Goal: Use online tool/utility

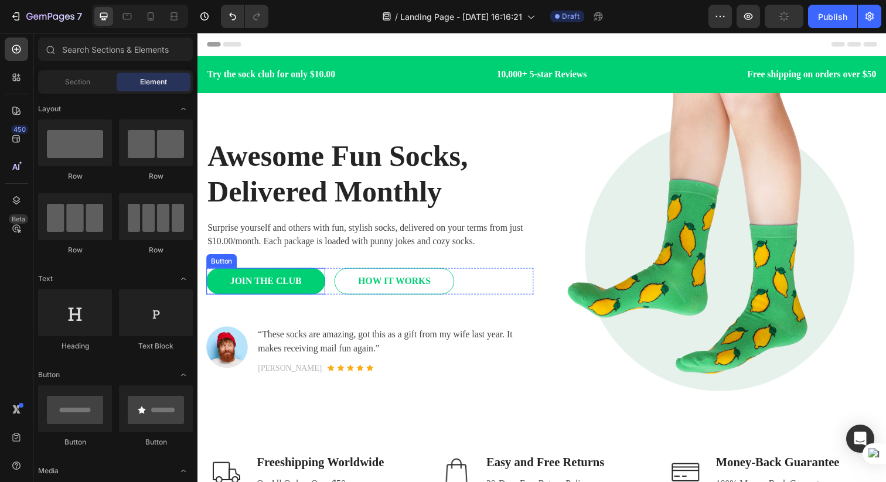
click at [319, 290] on link "JOIN THE CLUB" at bounding box center [266, 286] width 121 height 27
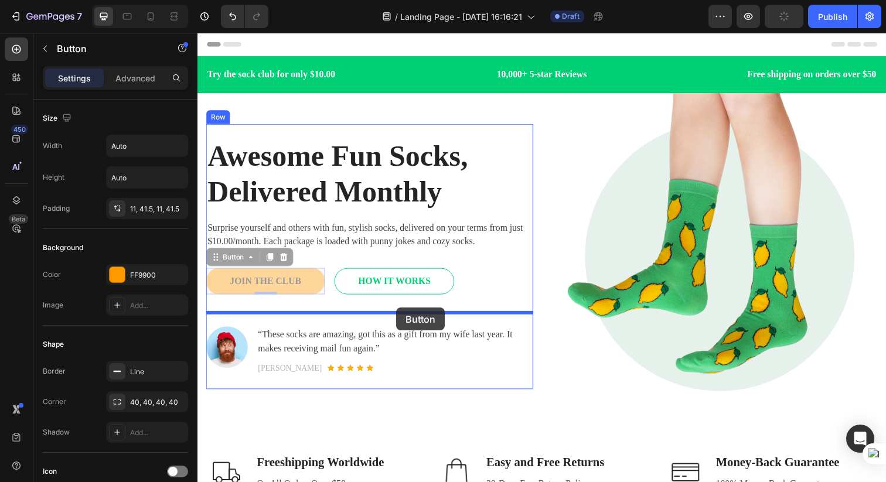
drag, startPoint x: 318, startPoint y: 293, endPoint x: 400, endPoint y: 314, distance: 84.6
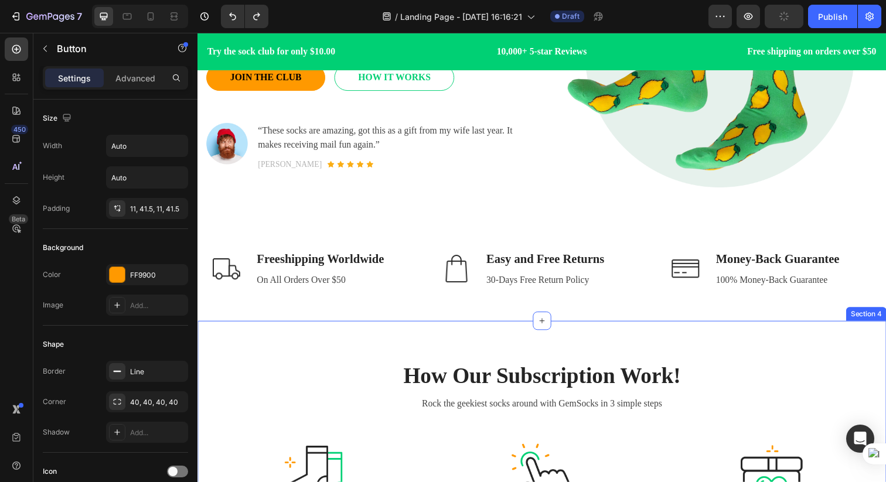
scroll to position [218, 0]
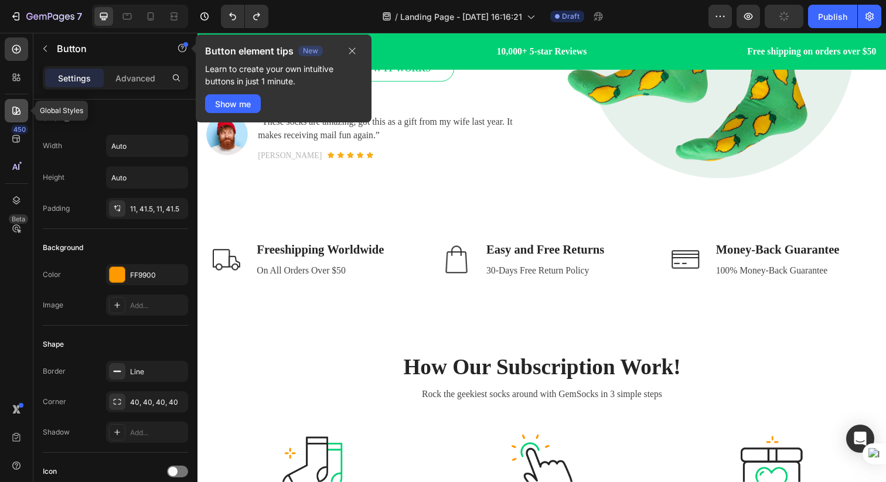
click at [6, 110] on div at bounding box center [16, 110] width 23 height 23
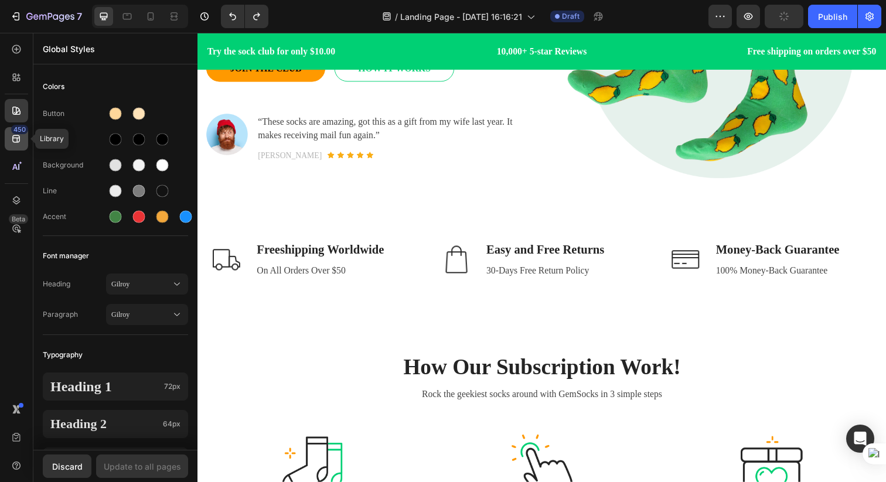
click at [26, 139] on div "450" at bounding box center [16, 138] width 23 height 23
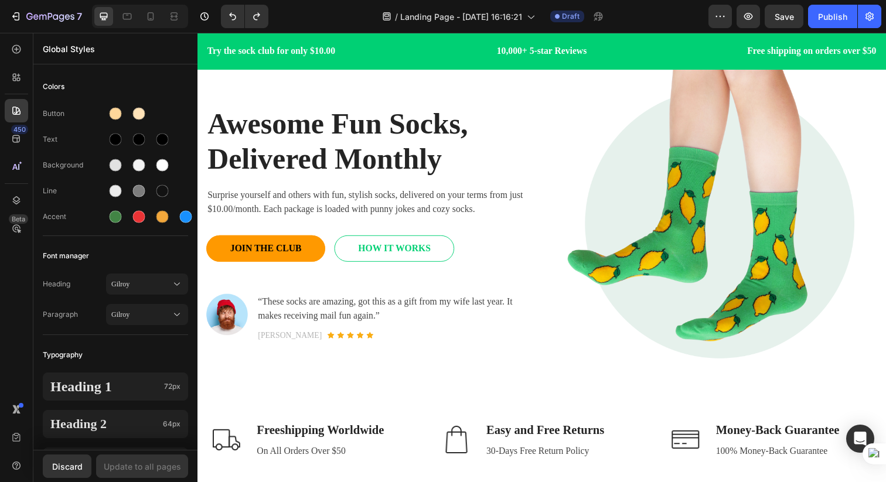
scroll to position [0, 0]
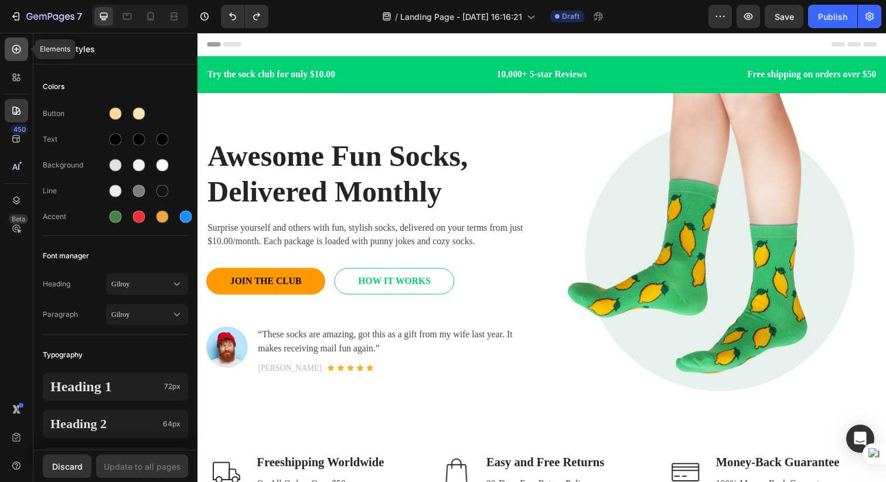
click at [18, 47] on icon at bounding box center [17, 49] width 12 height 12
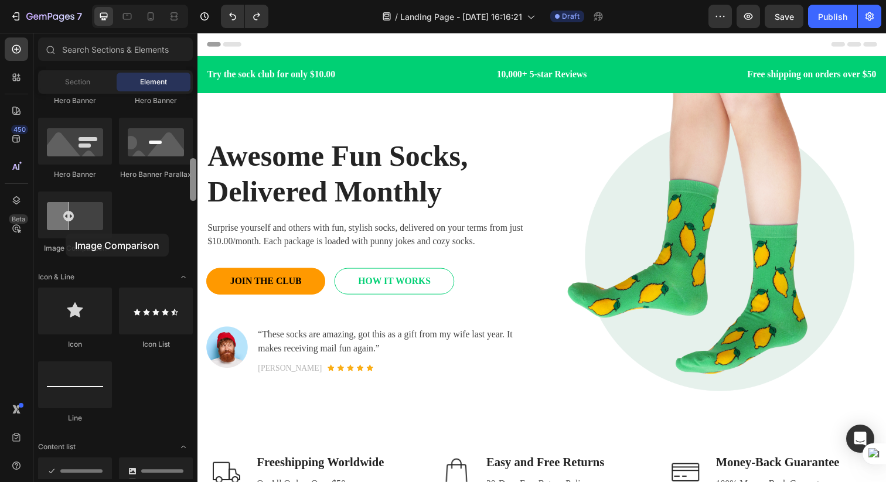
scroll to position [583, 0]
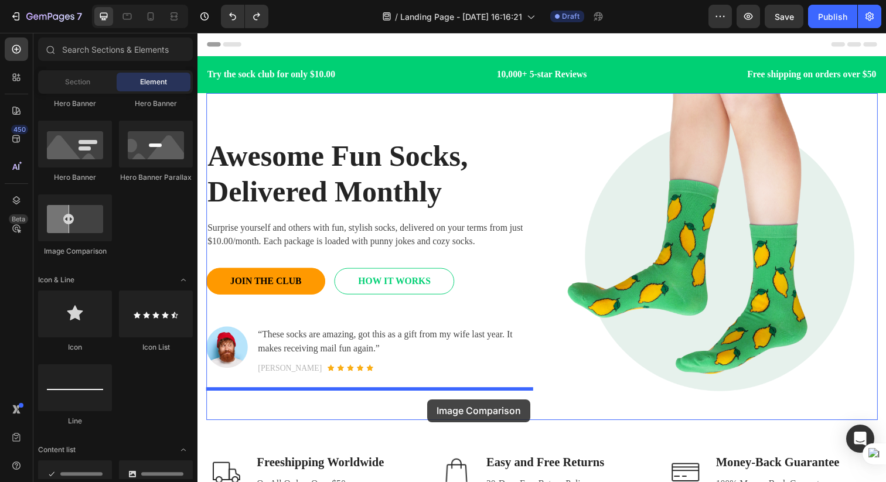
drag, startPoint x: 263, startPoint y: 267, endPoint x: 432, endPoint y: 407, distance: 219.8
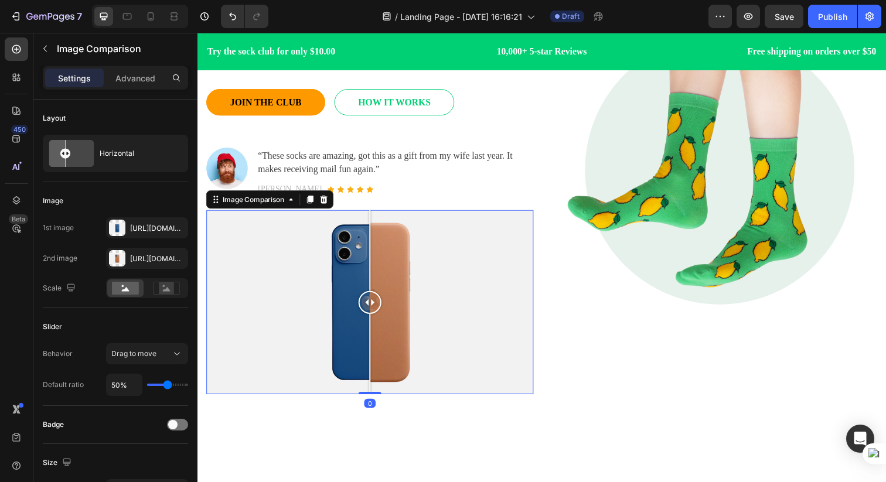
scroll to position [152, 0]
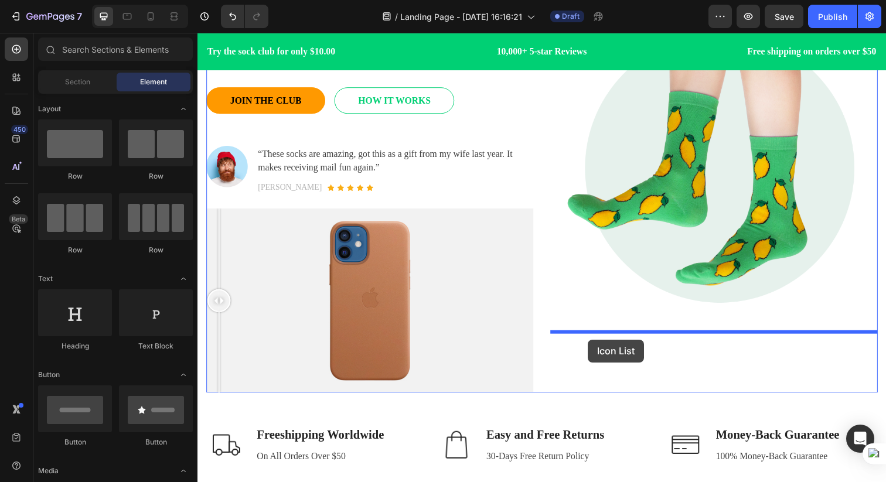
drag, startPoint x: 344, startPoint y: 352, endPoint x: 596, endPoint y: 346, distance: 251.6
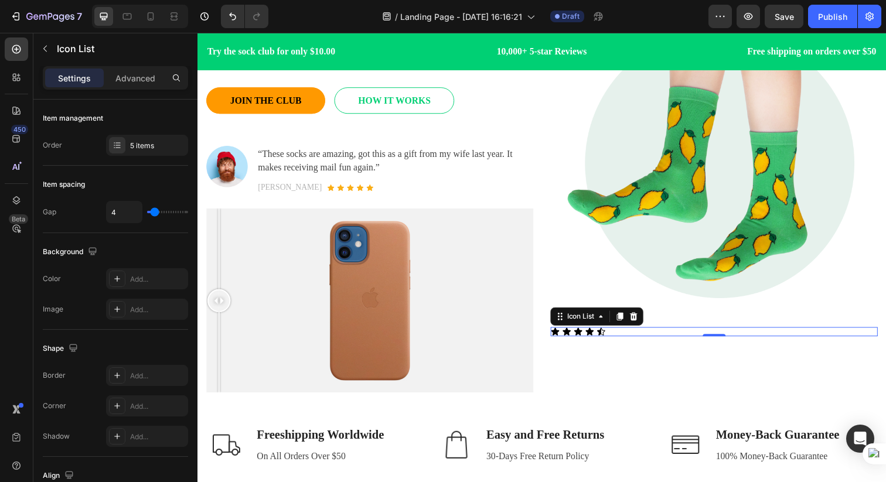
click at [617, 337] on div "Icon Icon Icon Icon Icon" at bounding box center [725, 338] width 334 height 9
click at [587, 338] on icon at bounding box center [586, 338] width 8 height 8
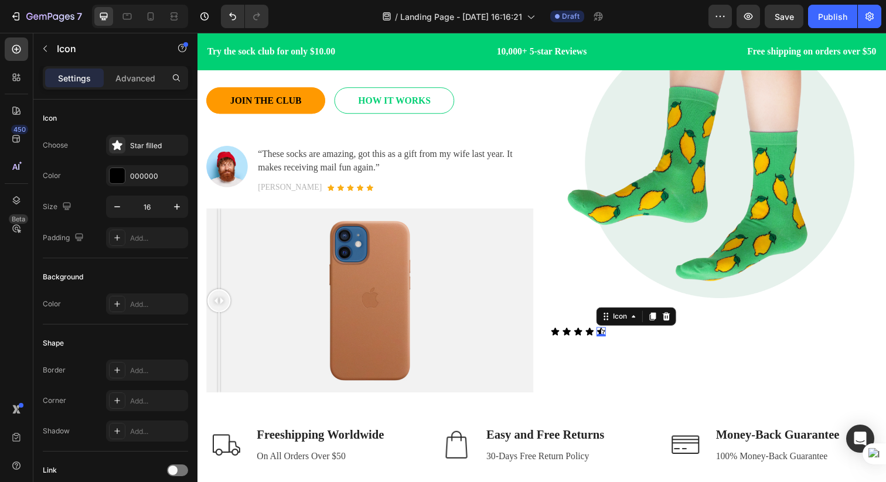
click at [613, 338] on div "Icon 0" at bounding box center [609, 338] width 9 height 9
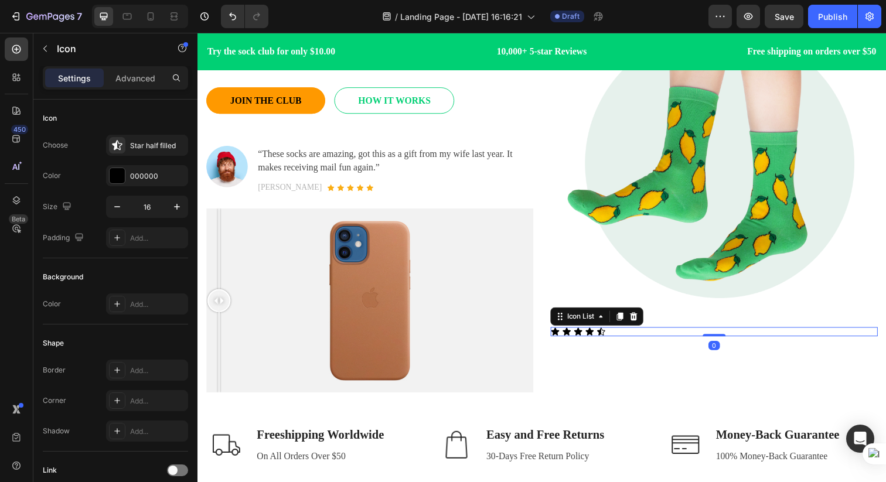
click at [674, 337] on div "Icon Icon Icon Icon Icon" at bounding box center [725, 338] width 334 height 9
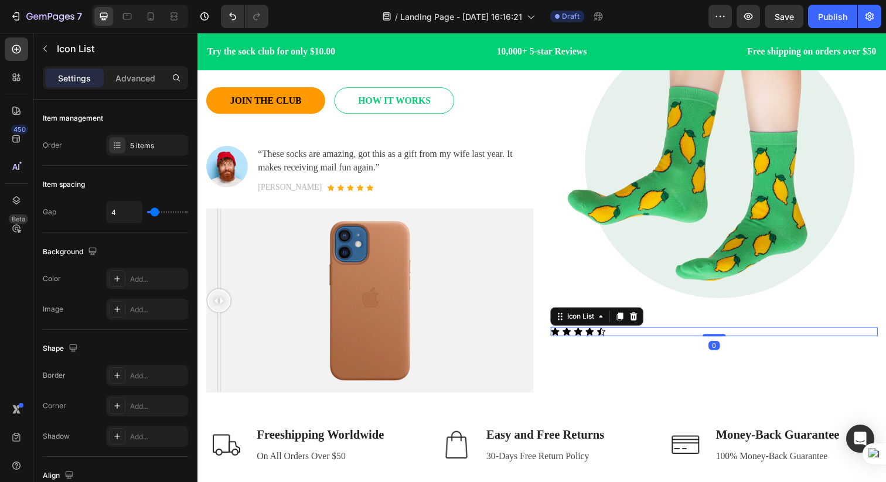
click at [648, 324] on icon at bounding box center [642, 322] width 9 height 9
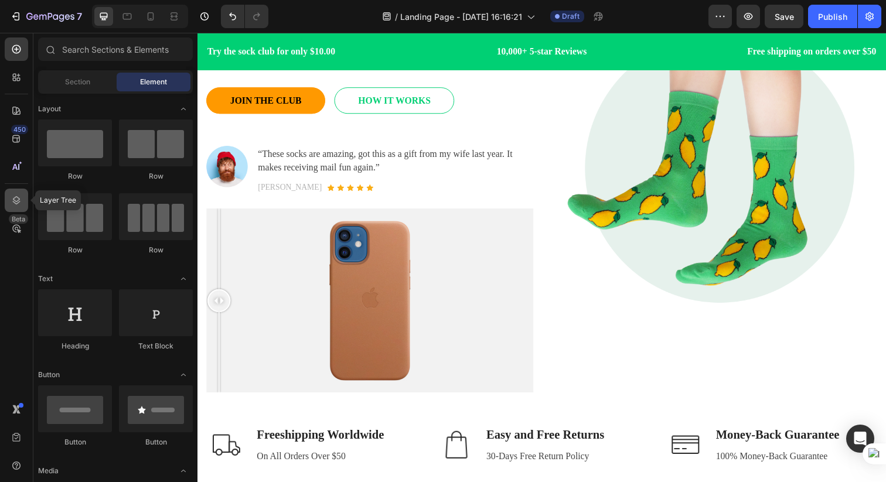
click at [12, 208] on div at bounding box center [16, 200] width 23 height 23
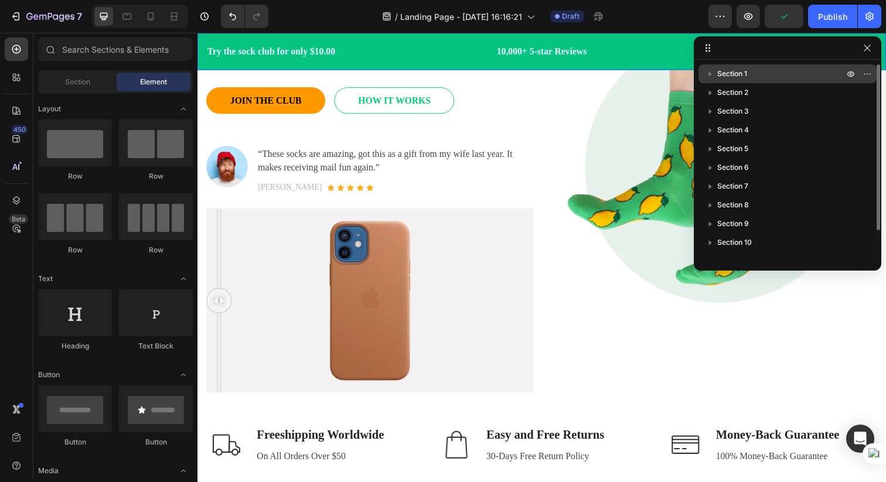
click at [717, 75] on button "button" at bounding box center [711, 74] width 14 height 14
click at [721, 73] on span "Section 1" at bounding box center [733, 74] width 30 height 12
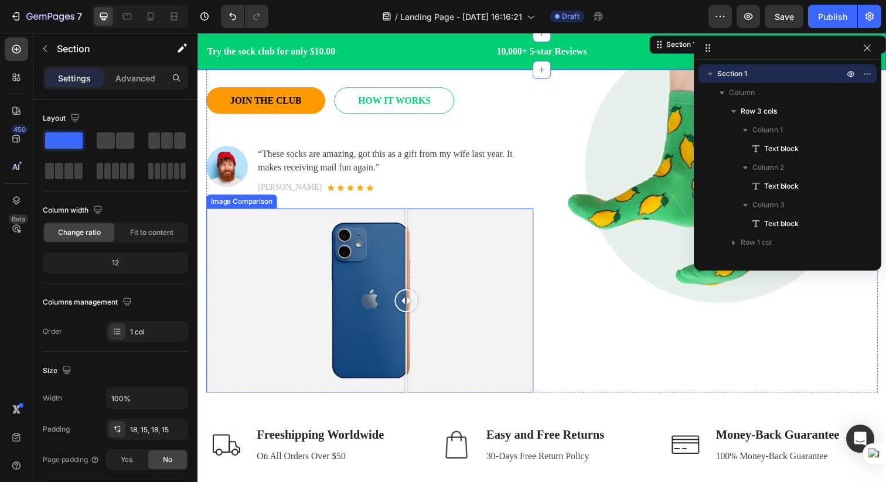
click at [410, 256] on div at bounding box center [373, 306] width 334 height 188
click at [501, 269] on div at bounding box center [373, 306] width 334 height 188
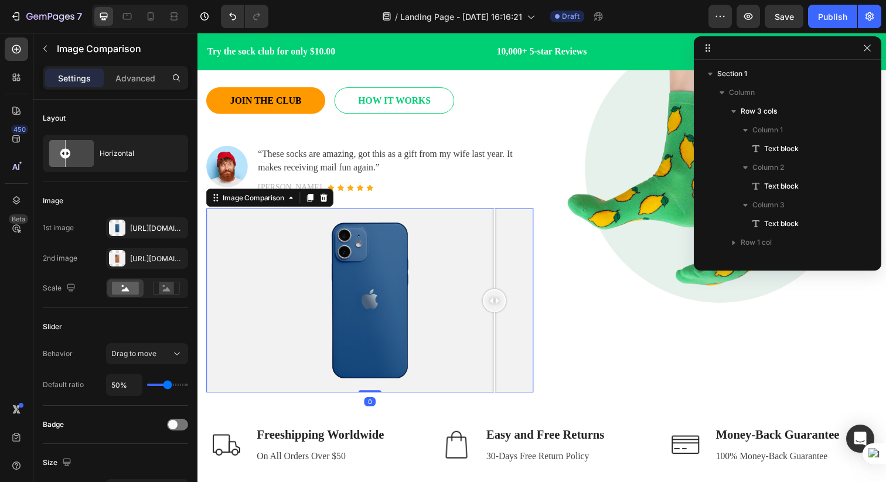
scroll to position [203, 0]
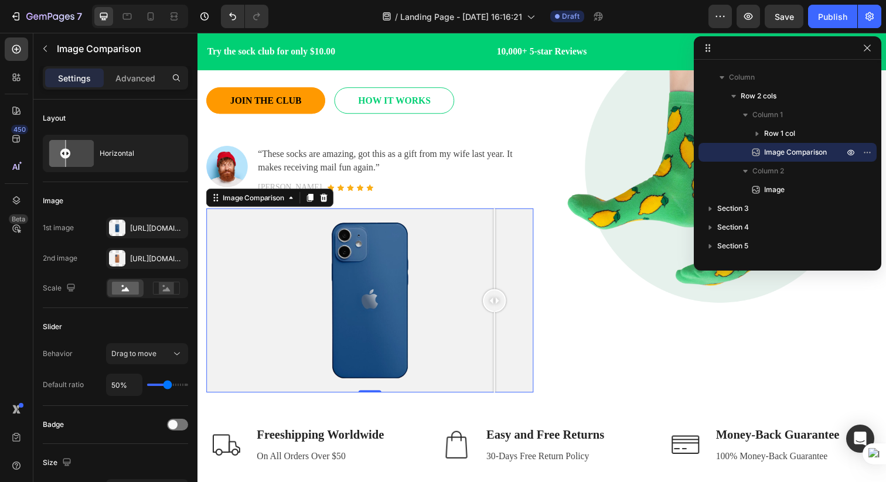
click at [324, 205] on icon at bounding box center [326, 200] width 9 height 9
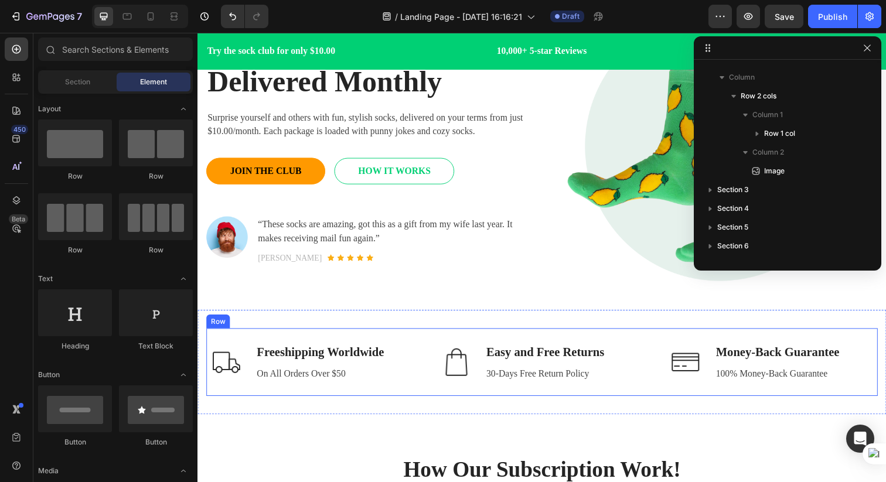
scroll to position [0, 0]
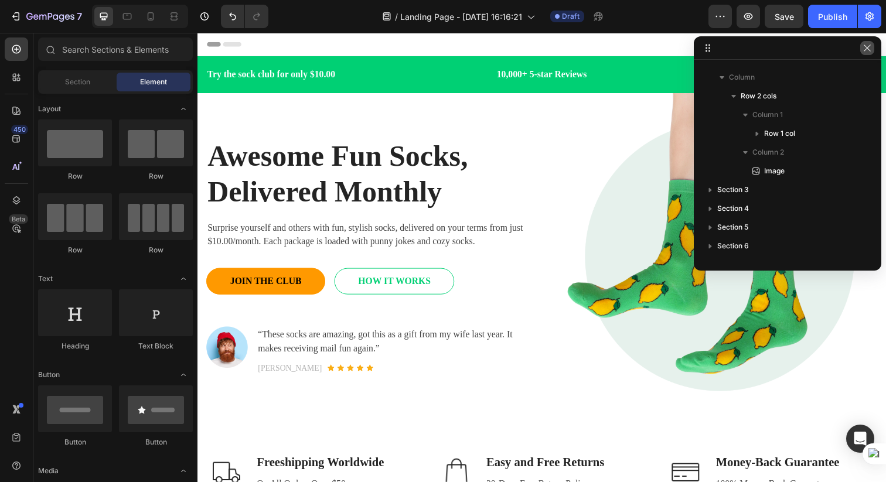
click at [868, 43] on icon "button" at bounding box center [867, 47] width 9 height 9
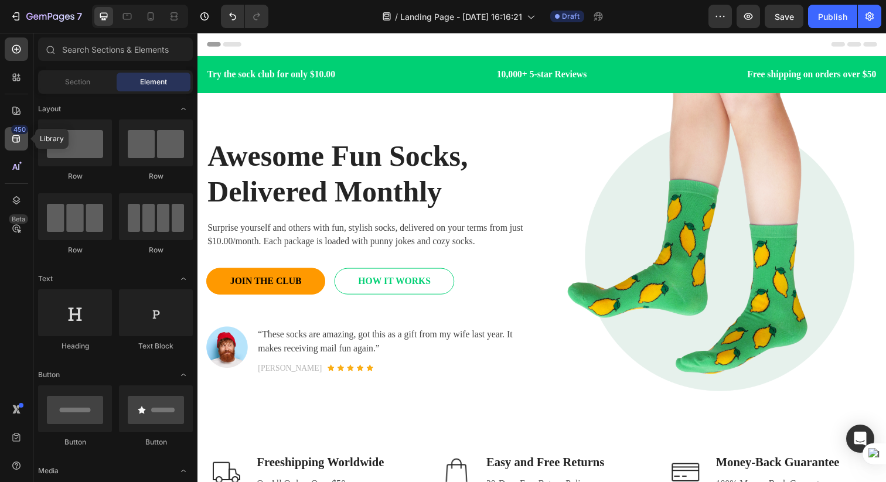
click at [15, 141] on icon at bounding box center [17, 139] width 12 height 12
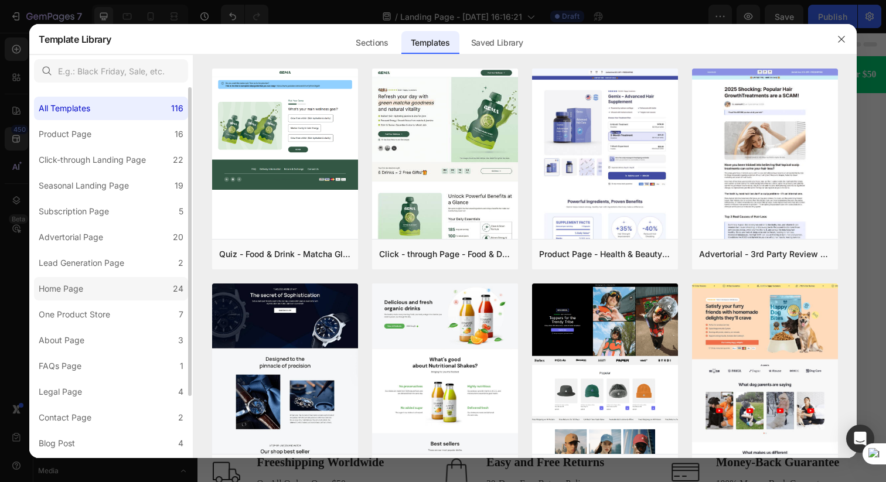
click at [103, 284] on label "Home Page 24" at bounding box center [111, 288] width 154 height 23
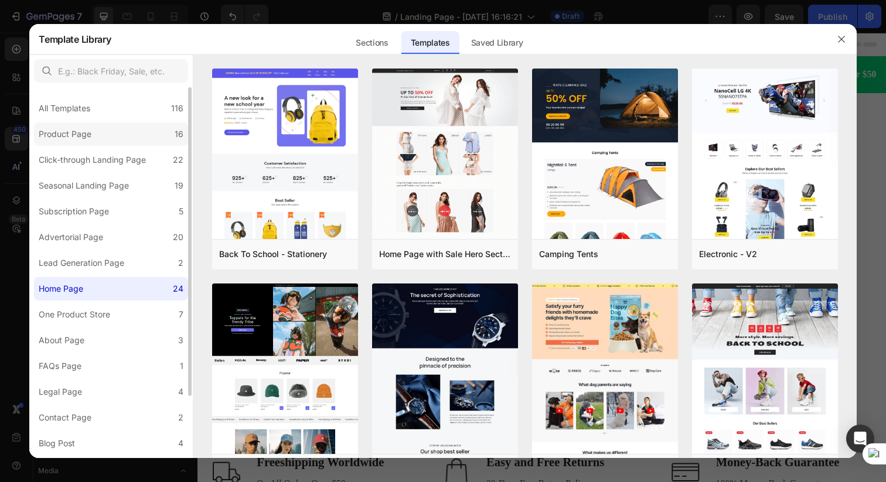
click at [87, 140] on div "Product Page" at bounding box center [65, 134] width 53 height 14
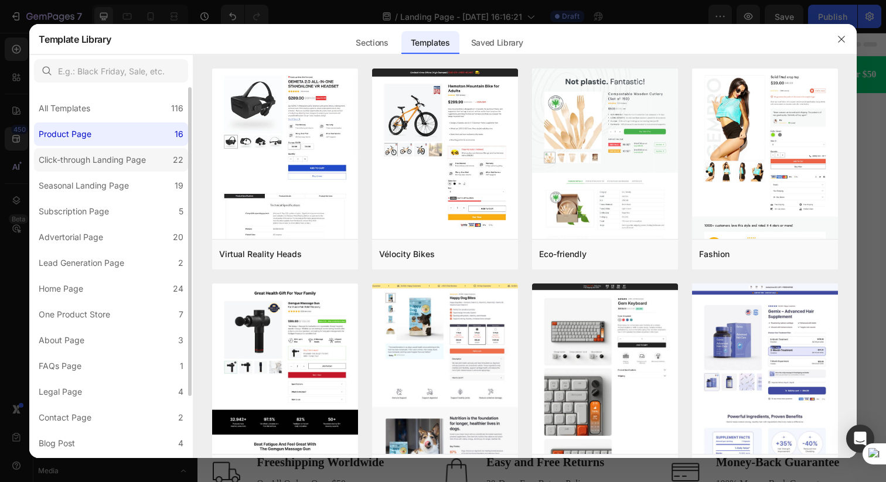
click at [104, 149] on label "Click-through Landing Page 22" at bounding box center [111, 159] width 154 height 23
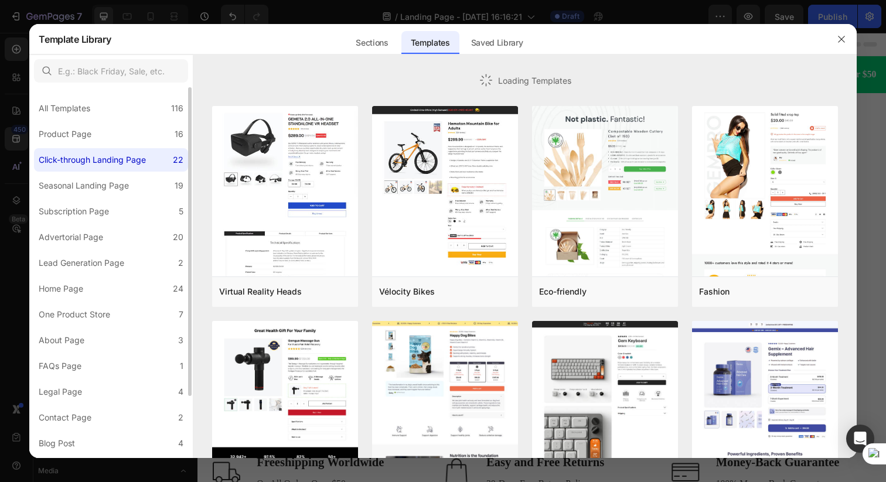
click at [91, 170] on label "Click-through Landing Page 22" at bounding box center [111, 159] width 154 height 23
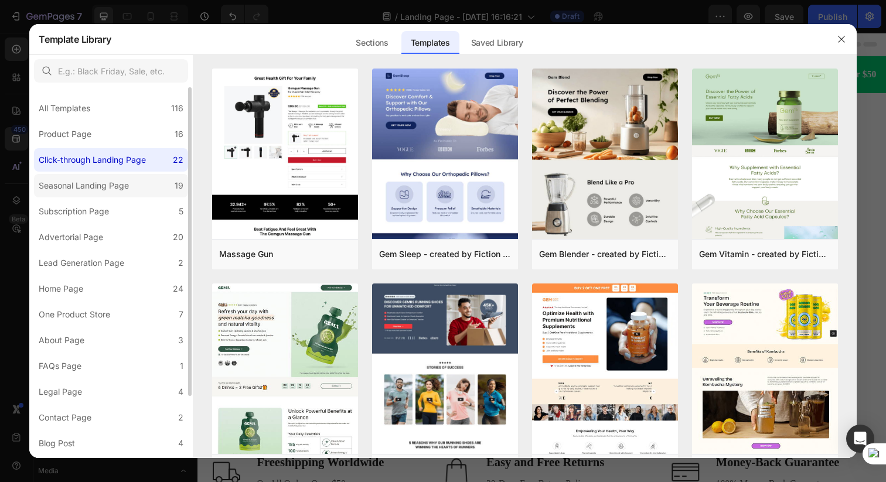
click at [87, 196] on label "Seasonal Landing Page 19" at bounding box center [111, 185] width 154 height 23
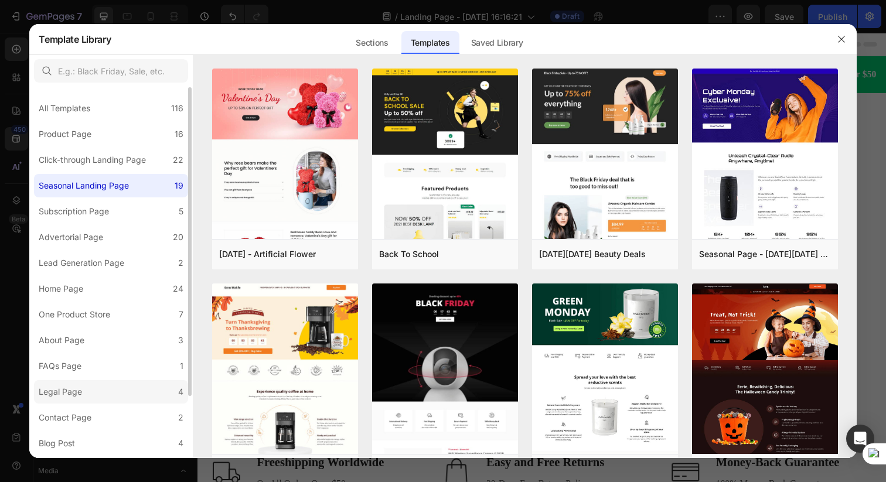
click at [82, 392] on div "Legal Page" at bounding box center [63, 392] width 48 height 14
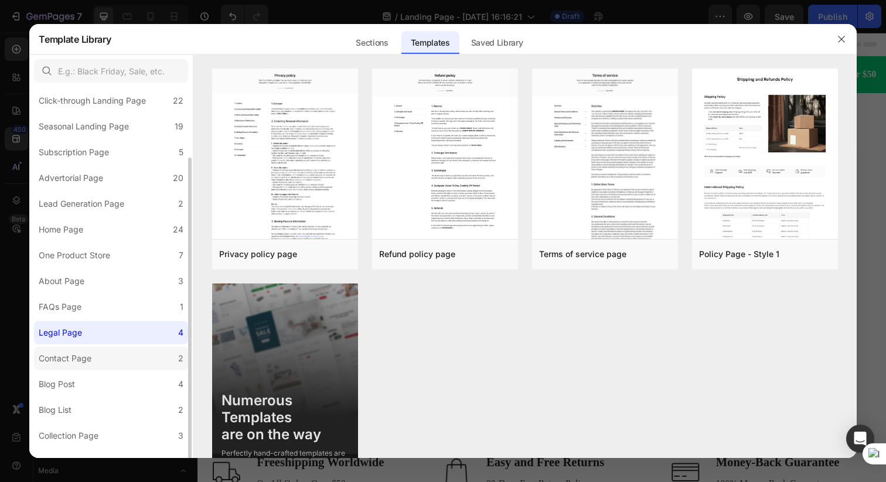
scroll to position [74, 0]
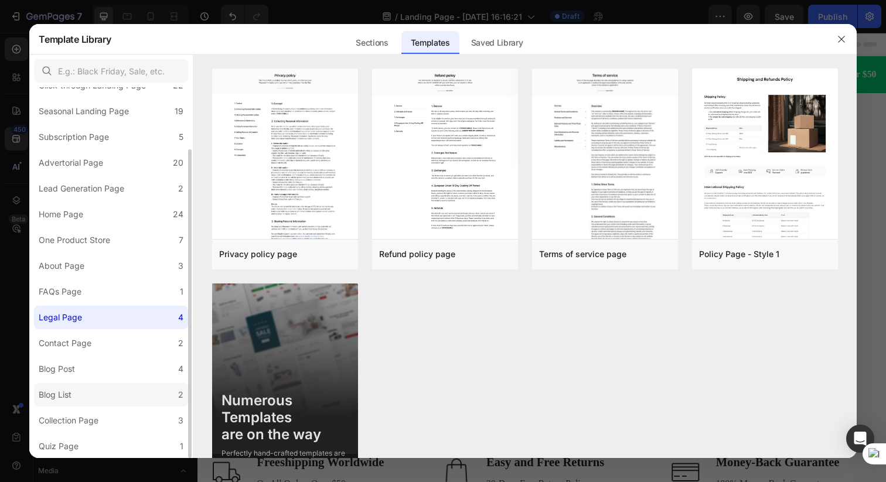
click at [77, 401] on label "Blog List 2" at bounding box center [111, 394] width 154 height 23
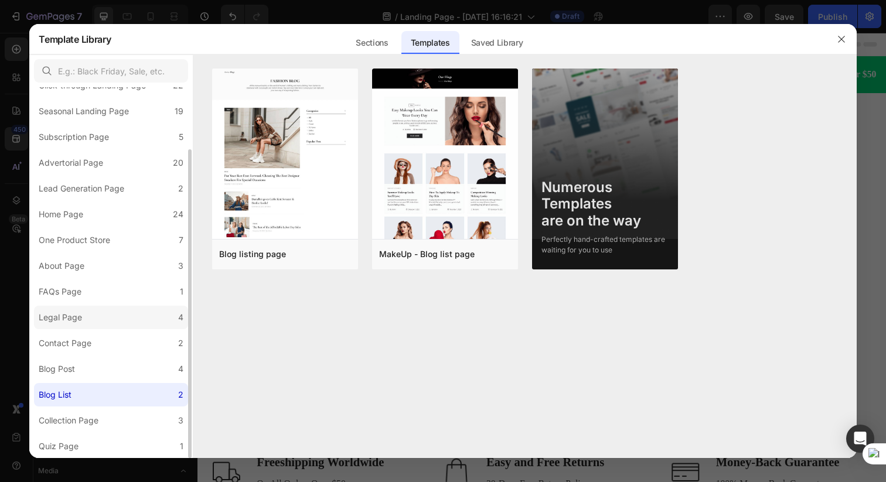
click at [84, 308] on label "Legal Page 4" at bounding box center [111, 317] width 154 height 23
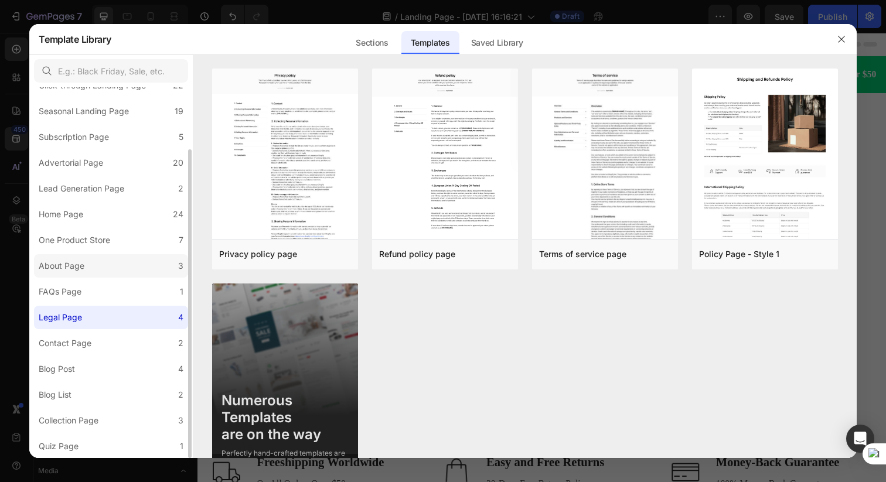
click at [84, 269] on div "About Page" at bounding box center [62, 266] width 46 height 14
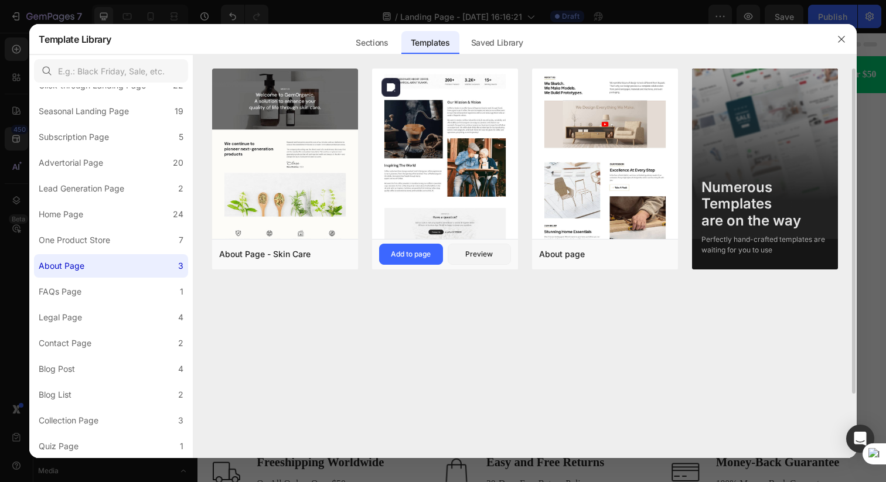
click at [474, 167] on img at bounding box center [445, 40] width 146 height 397
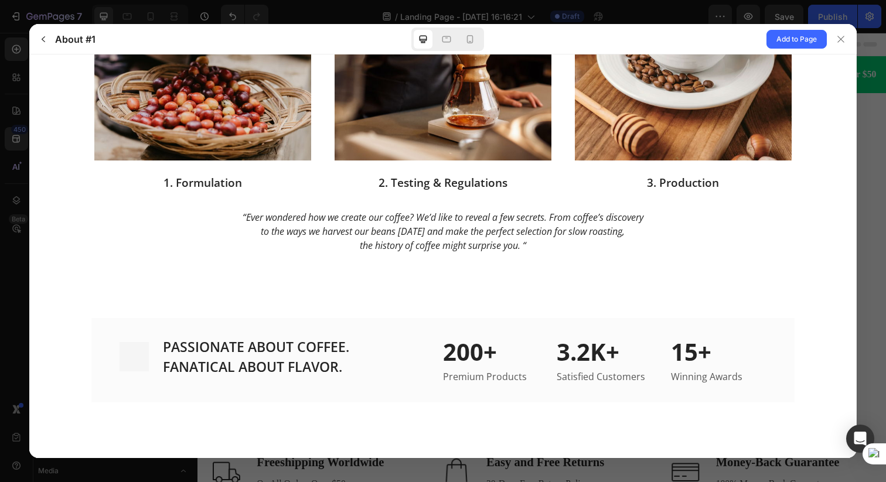
scroll to position [1228, 0]
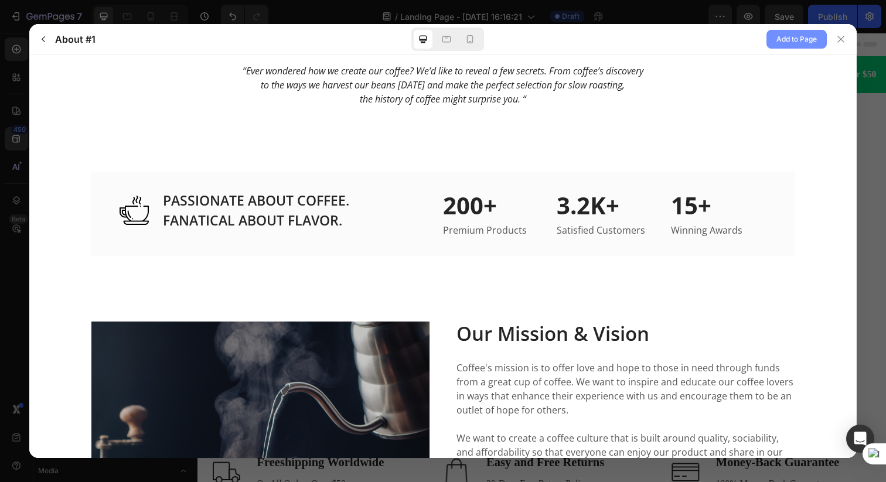
click at [777, 35] on span "Add to Page" at bounding box center [797, 39] width 40 height 14
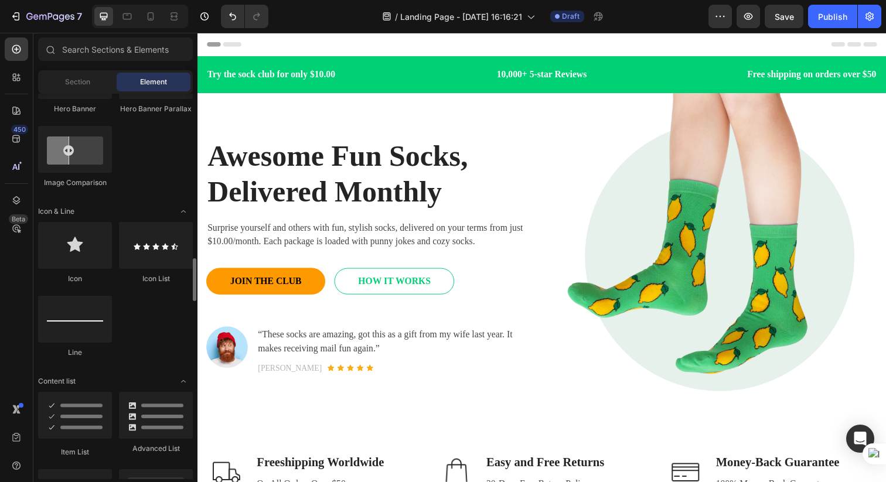
scroll to position [644, 0]
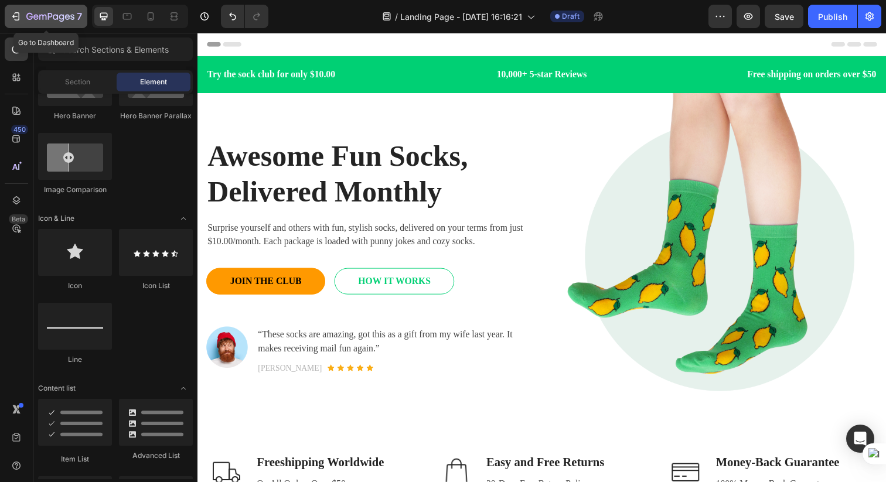
click at [24, 18] on div "7" at bounding box center [46, 16] width 72 height 14
click at [5, 11] on button "7" at bounding box center [46, 16] width 83 height 23
click at [21, 15] on icon "button" at bounding box center [16, 17] width 12 height 12
